Goal: Use online tool/utility: Utilize a website feature to perform a specific function

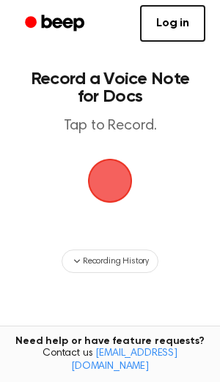
click at [97, 175] on span "button" at bounding box center [110, 181] width 50 height 50
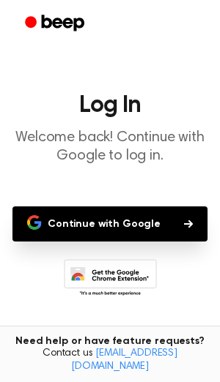
click at [117, 222] on button "Continue with Google" at bounding box center [109, 224] width 195 height 35
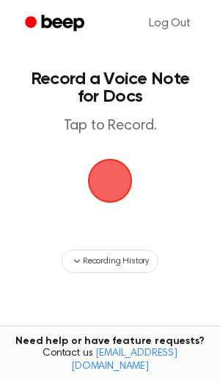
click at [105, 188] on span "button" at bounding box center [110, 181] width 50 height 50
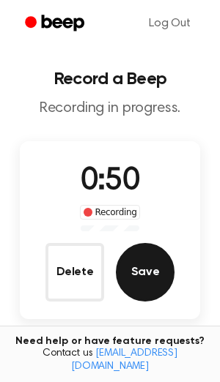
click at [145, 271] on button "Save" at bounding box center [145, 272] width 59 height 59
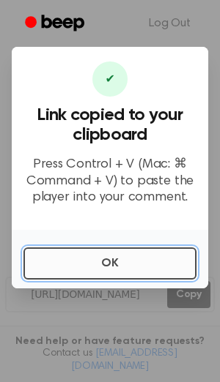
click at [108, 269] on button "OK" at bounding box center [109, 264] width 173 height 32
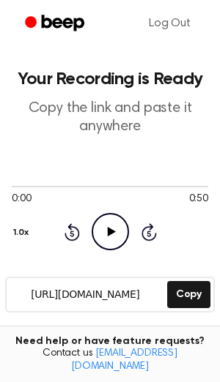
click at [105, 215] on icon "Play Audio" at bounding box center [110, 231] width 37 height 37
click at [108, 231] on icon "Pause Audio" at bounding box center [110, 231] width 37 height 37
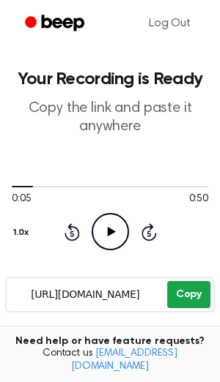
click at [188, 292] on button "Copy" at bounding box center [188, 294] width 43 height 27
